Goal: Task Accomplishment & Management: Complete application form

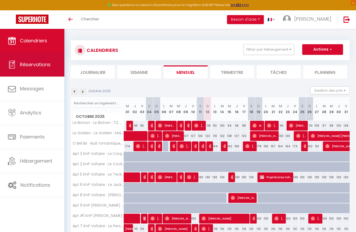
click at [26, 69] on link "Réservations" at bounding box center [32, 65] width 64 height 24
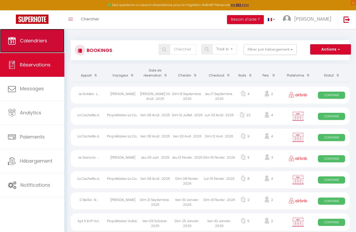
click at [46, 48] on link "Calendriers" at bounding box center [32, 41] width 64 height 24
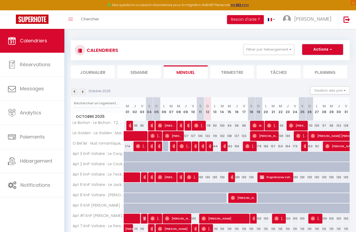
click at [326, 44] on button "Actions" at bounding box center [323, 49] width 41 height 11
click at [310, 61] on link "Nouvelle réservation" at bounding box center [317, 62] width 46 height 8
select select
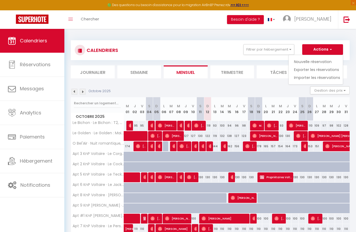
select select
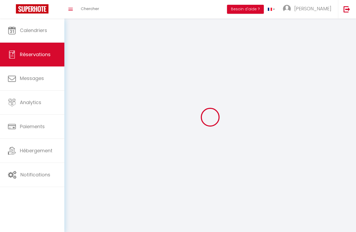
select select
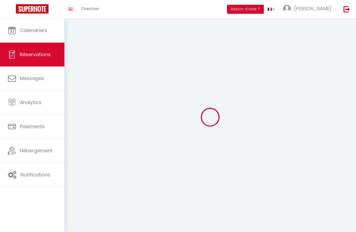
select select
checkbox input "false"
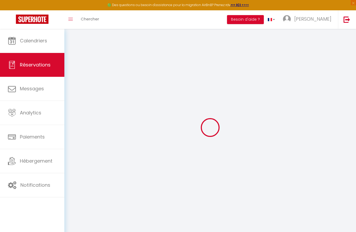
select select
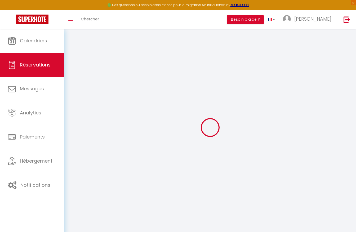
select select
checkbox input "false"
select select
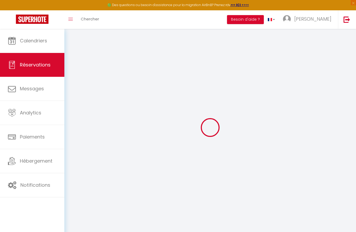
select select
checkbox input "false"
select select
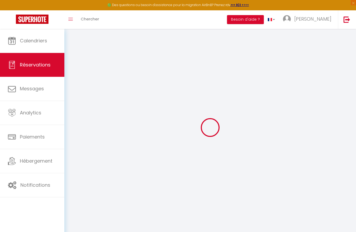
select select
checkbox input "false"
select select
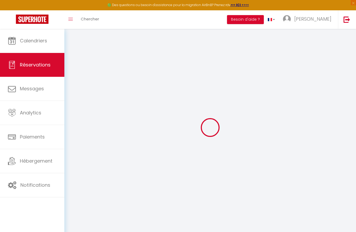
select select
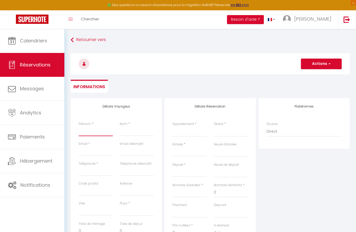
click at [98, 133] on input "Prénom" at bounding box center [96, 132] width 34 height 10
type input "P"
select select
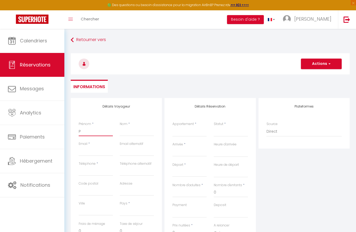
select select
checkbox input "false"
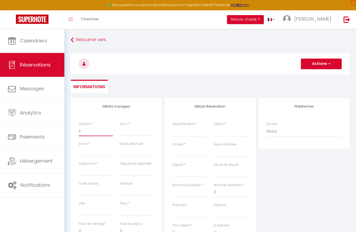
type input "Pr"
select select
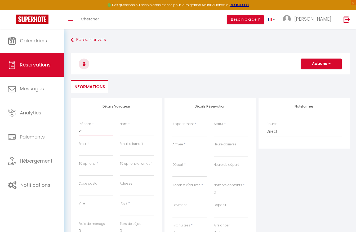
select select
checkbox input "false"
type input "Pro"
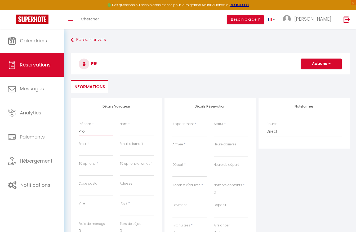
select select
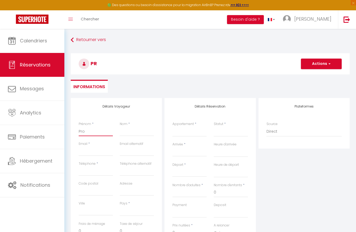
select select
checkbox input "false"
type input "Prop"
select select
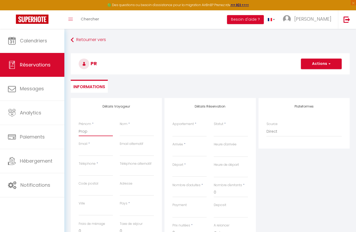
select select
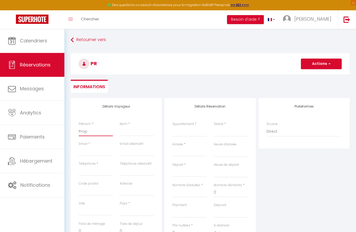
select select
checkbox input "false"
type input "Propr"
select select
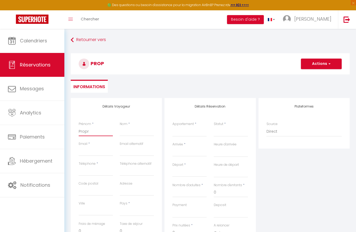
select select
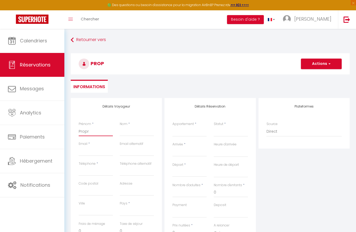
checkbox input "false"
type input "Propri"
select select
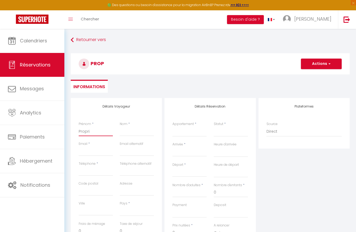
select select
checkbox input "false"
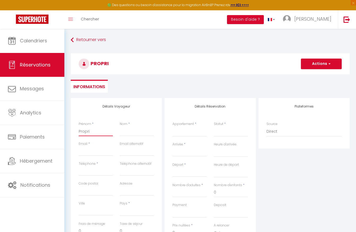
type input "Proprié"
select select
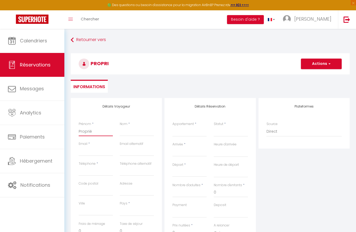
select select
checkbox input "false"
type input "Propriét"
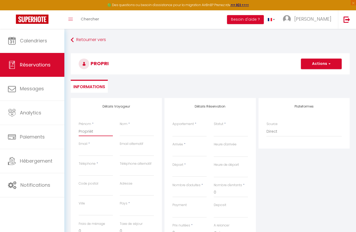
select select
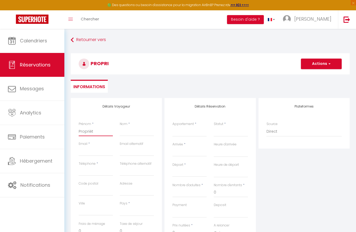
select select
checkbox input "false"
type input "Propriéta"
select select
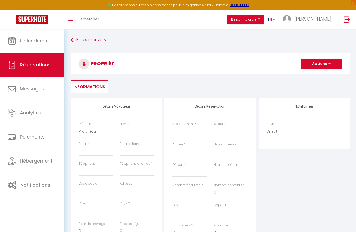
select select
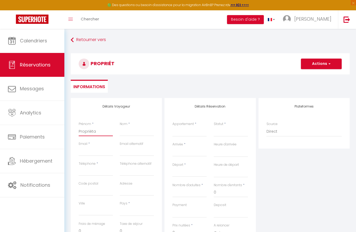
select select
checkbox input "false"
type input "Propriétai"
select select
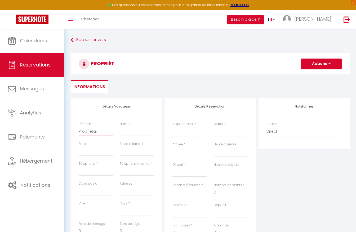
select select
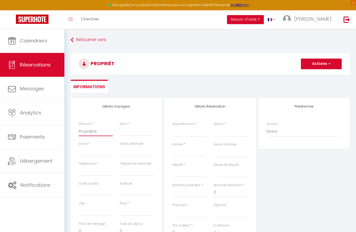
checkbox input "false"
type input "Propriétair"
select select
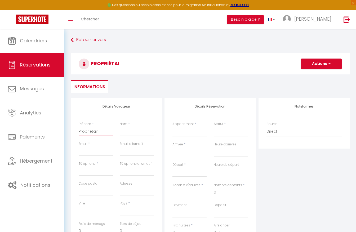
select select
checkbox input "false"
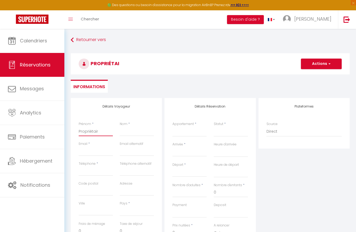
type input "Propriétaire"
select select
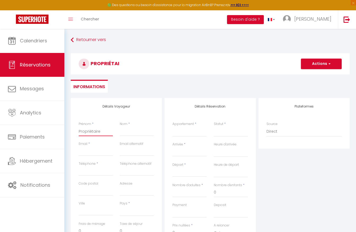
select select
checkbox input "false"
type input "Propriétaires"
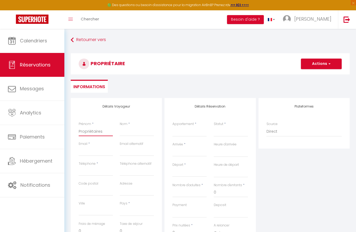
select select
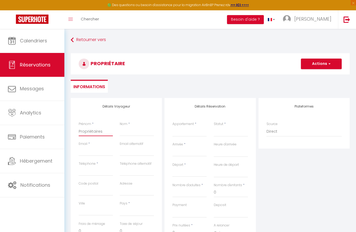
select select
checkbox input "false"
type input "Propriétaires"
type input "V"
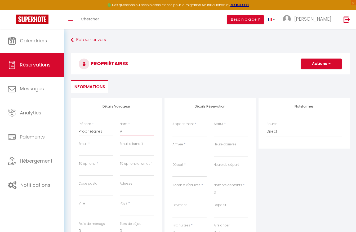
select select
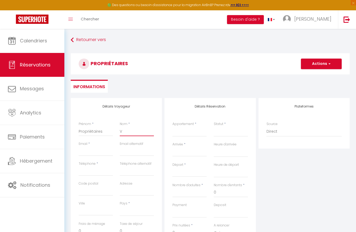
select select
checkbox input "false"
type input "Vo"
select select
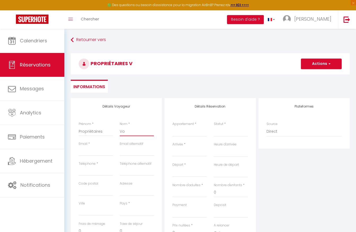
select select
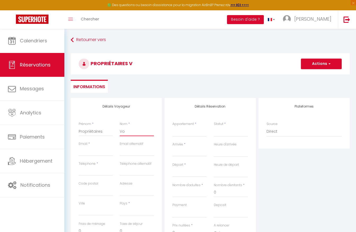
select select
checkbox input "false"
type input "Vol"
select select
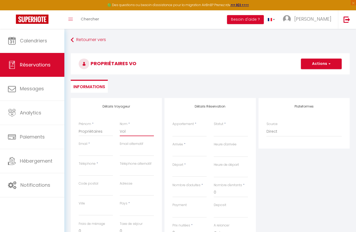
select select
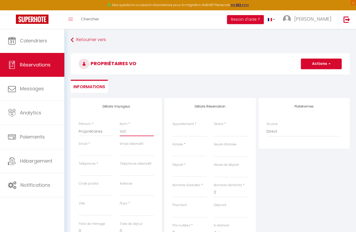
checkbox input "false"
type input "Volt"
select select
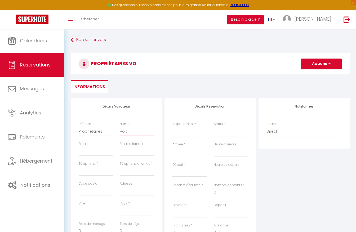
select select
checkbox input "false"
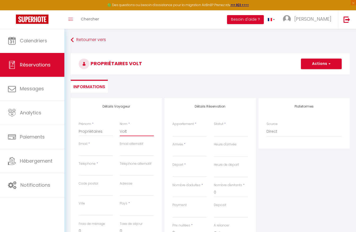
type input "Volta"
select select
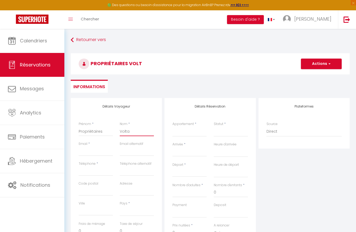
select select
checkbox input "false"
type input "Voltai"
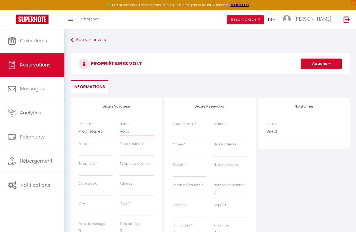
select select
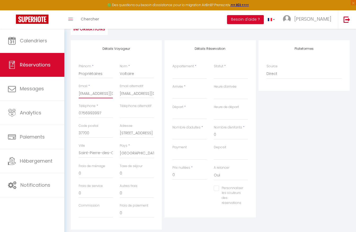
scroll to position [57, 0]
click at [189, 80] on div "Appartement * L'Akita · L'Akita : T2, Spacieux, Hypercentre, Pet-friendly Le Ma…" at bounding box center [189, 75] width 41 height 20
click at [188, 77] on select "L'Akita · L'Akita : T2, Spacieux, Hypercentre, Pet-friendly Le Malinois · Le Ma…" at bounding box center [190, 75] width 34 height 10
click at [173, 70] on select "L'Akita · L'Akita : T2, Spacieux, Hypercentre, Pet-friendly Le Malinois · Le Ma…" at bounding box center [190, 75] width 34 height 10
click at [235, 73] on select "Confirmé Non Confirmé [PERSON_NAME] par le voyageur No Show Request" at bounding box center [231, 75] width 34 height 10
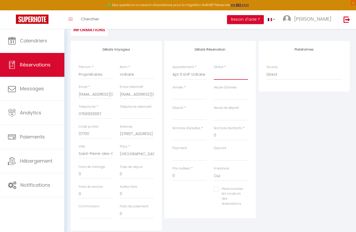
click at [214, 70] on select "Confirmé Non Confirmé [PERSON_NAME] par le voyageur No Show Request" at bounding box center [231, 75] width 34 height 10
click at [191, 96] on input "Arrivée" at bounding box center [190, 95] width 34 height 7
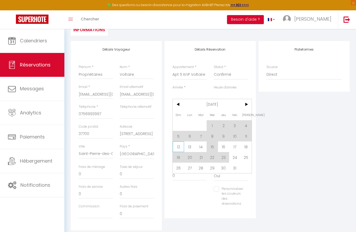
click at [178, 147] on span "12" at bounding box center [178, 147] width 11 height 11
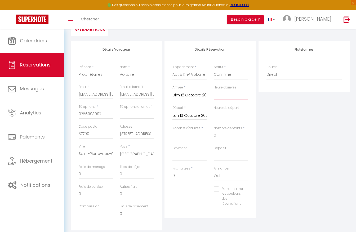
click at [220, 98] on select "00:00 00:30 01:00 01:30 02:00 02:30 03:00 03:30 04:00 04:30 05:00 05:30 06:00 0…" at bounding box center [231, 95] width 34 height 10
click at [214, 90] on select "00:00 00:30 01:00 01:30 02:00 02:30 03:00 03:30 04:00 04:30 05:00 05:30 06:00 0…" at bounding box center [231, 95] width 34 height 10
click at [225, 114] on select "00:00 00:30 01:00 01:30 02:00 02:30 03:00 03:30 04:00 04:30 05:00 05:30 06:00 0…" at bounding box center [231, 116] width 34 height 10
click at [214, 111] on select "00:00 00:30 01:00 01:30 02:00 02:30 03:00 03:30 04:00 04:30 05:00 05:30 06:00 0…" at bounding box center [231, 116] width 34 height 10
click at [189, 137] on input "Nombre d'adultes" at bounding box center [190, 136] width 34 height 10
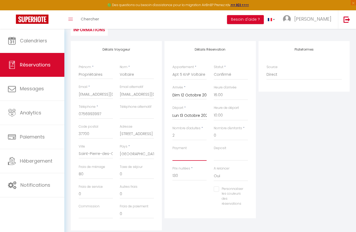
click at [181, 158] on select "OK KO" at bounding box center [190, 156] width 34 height 10
drag, startPoint x: 182, startPoint y: 177, endPoint x: 162, endPoint y: 177, distance: 19.9
click at [162, 177] on div "Détails Voyageur Prénom * Propriétaires Nom * Voltaire Email * [EMAIL_ADDRESS][…" at bounding box center [210, 136] width 282 height 190
click at [281, 139] on div "Plateformes Source Direct [DOMAIN_NAME] [DOMAIN_NAME] Chalet montagne Expedia G…" at bounding box center [304, 136] width 94 height 190
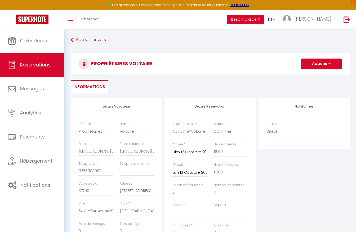
scroll to position [25, 0]
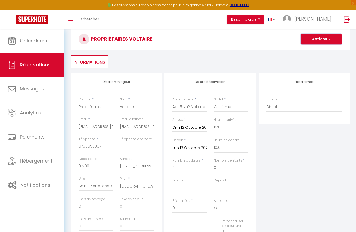
click at [318, 37] on button "Actions" at bounding box center [321, 39] width 41 height 11
click at [309, 50] on link "Enregistrer" at bounding box center [316, 50] width 42 height 7
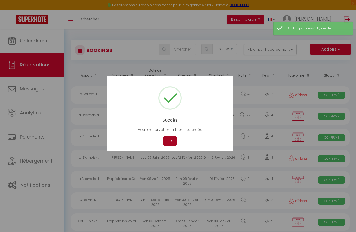
click at [171, 143] on button "OK" at bounding box center [170, 141] width 13 height 9
